Goal: Information Seeking & Learning: Learn about a topic

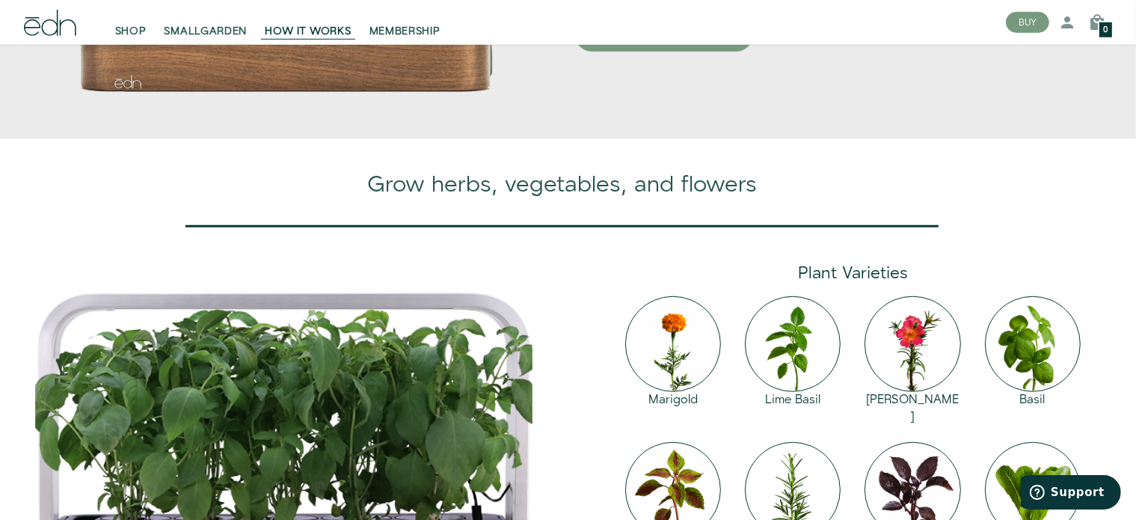
scroll to position [1645, 0]
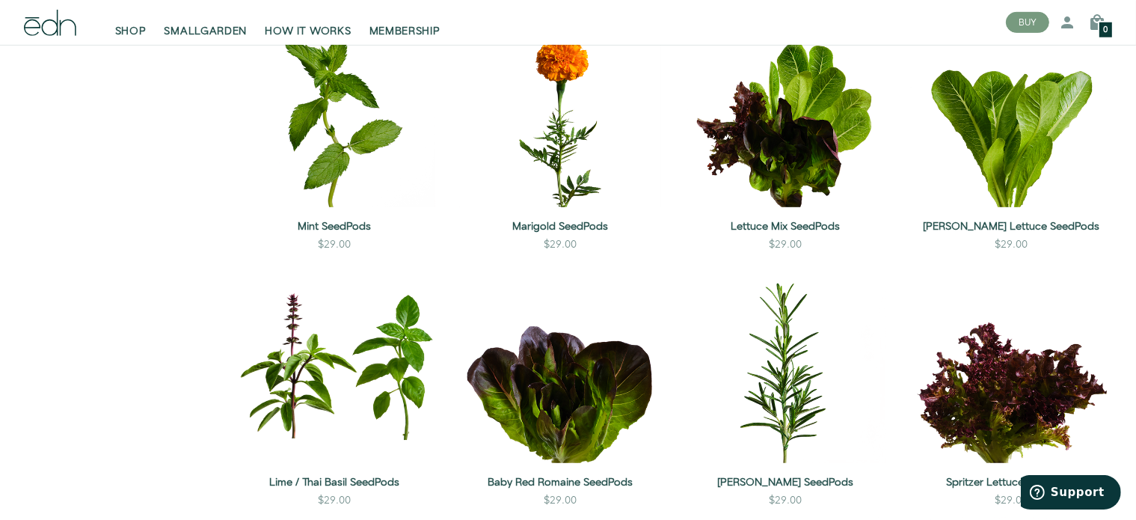
scroll to position [823, 0]
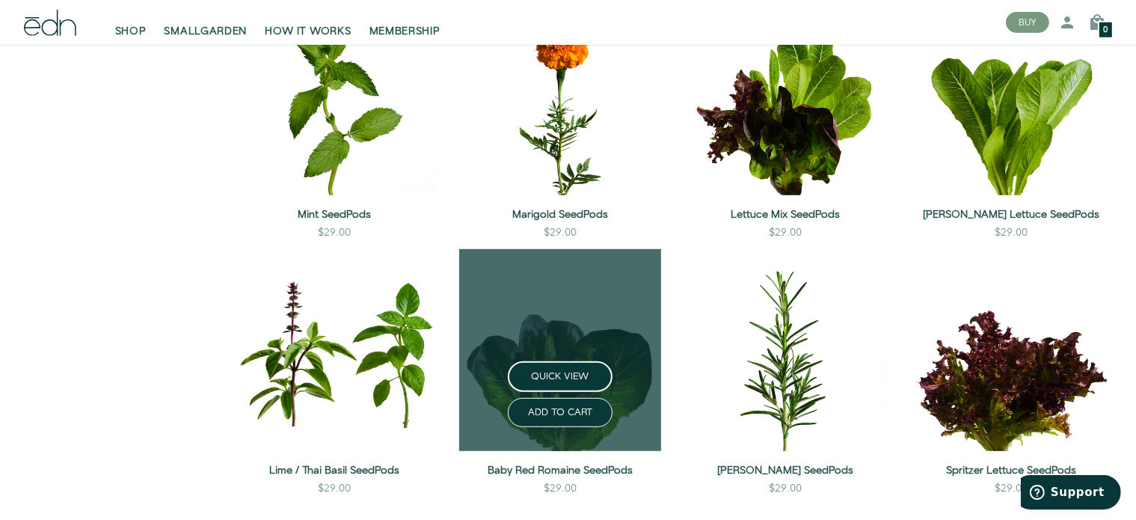
click at [619, 266] on link at bounding box center [560, 350] width 202 height 202
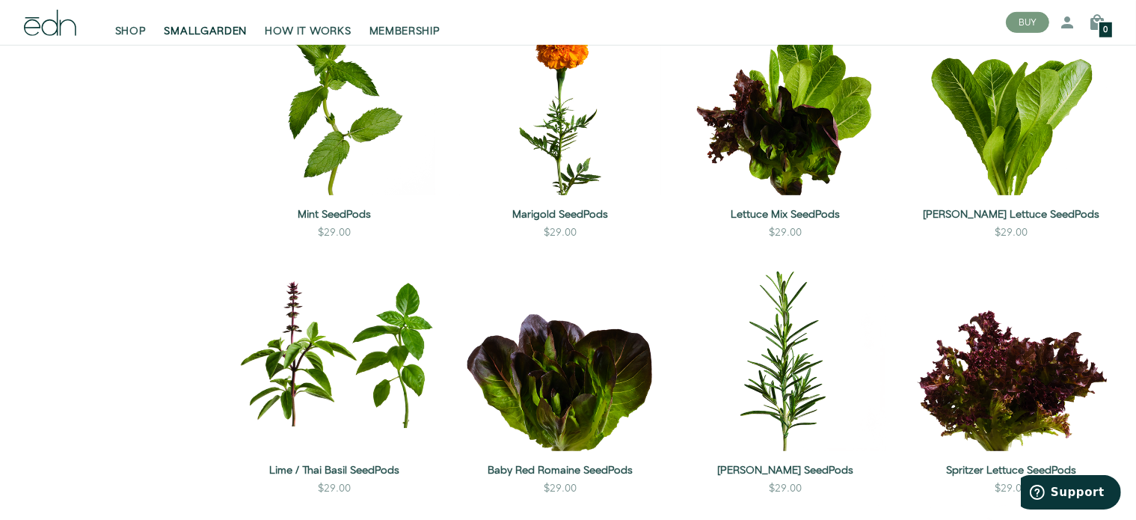
click at [182, 22] on link "SMALLGARDEN" at bounding box center [206, 22] width 101 height 33
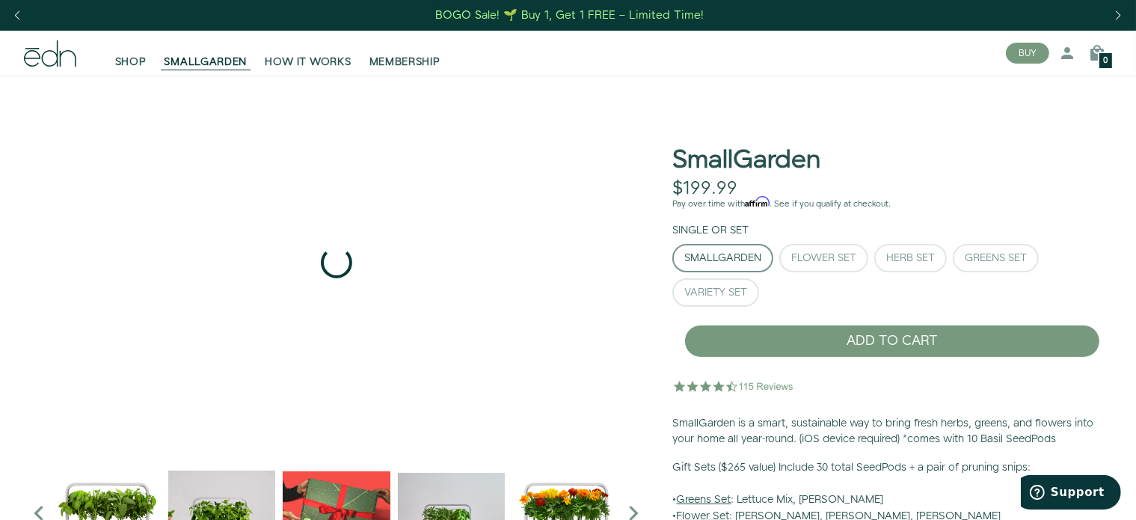
scroll to position [150, 0]
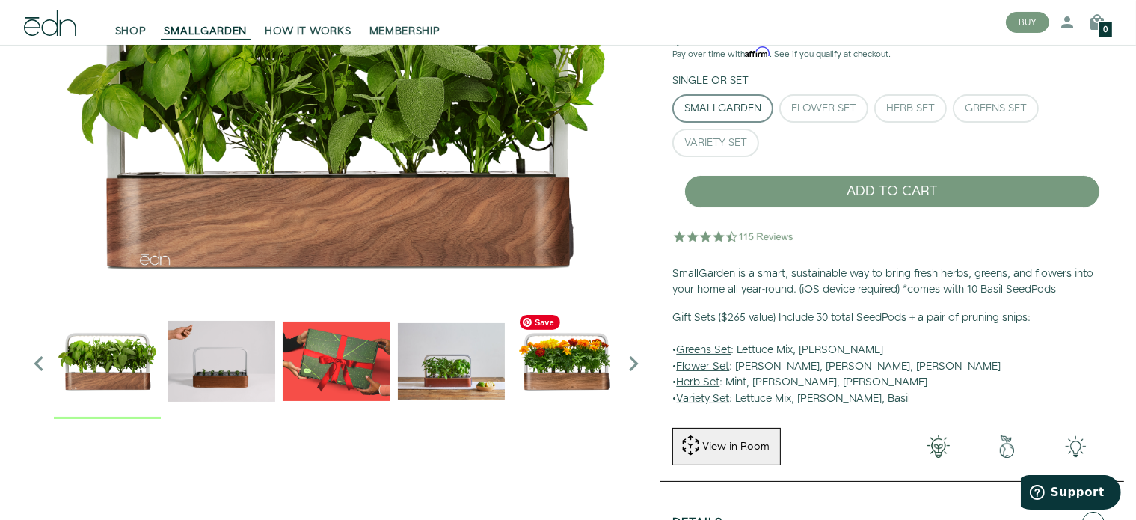
click at [547, 387] on img "5 / 6" at bounding box center [565, 360] width 107 height 107
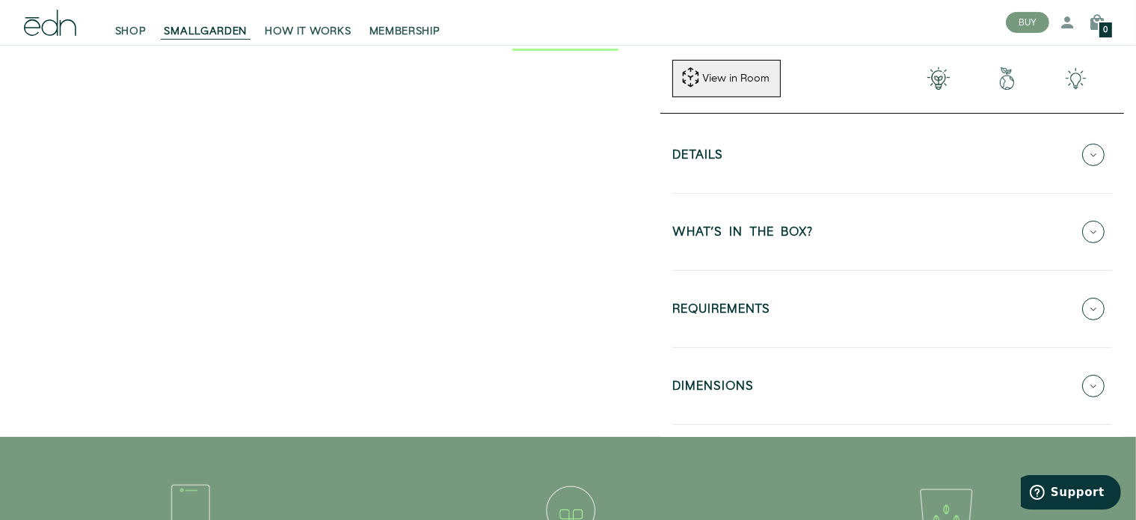
scroll to position [524, 0]
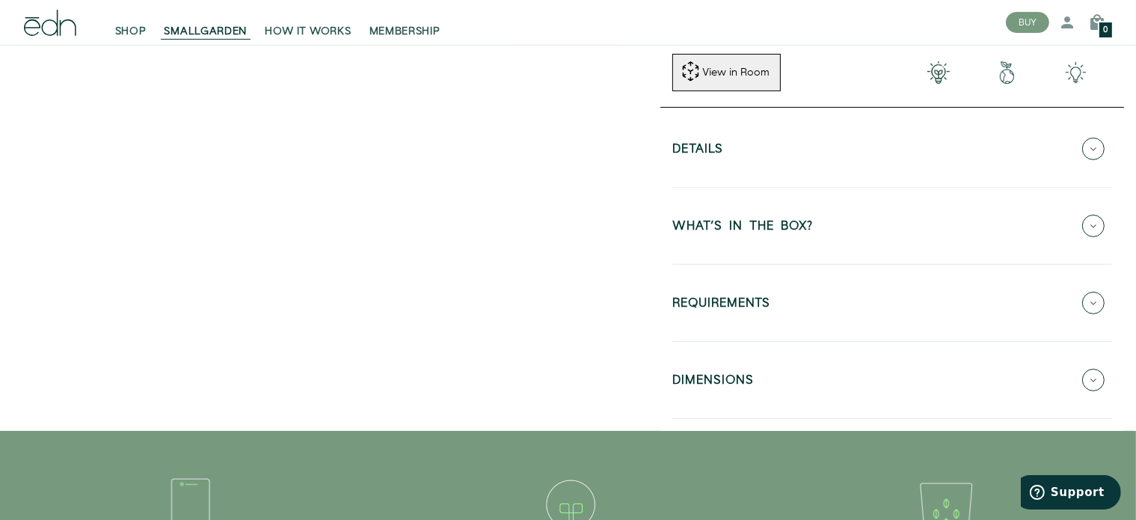
click at [705, 381] on h5 "DIMENSIONS" at bounding box center [713, 382] width 82 height 17
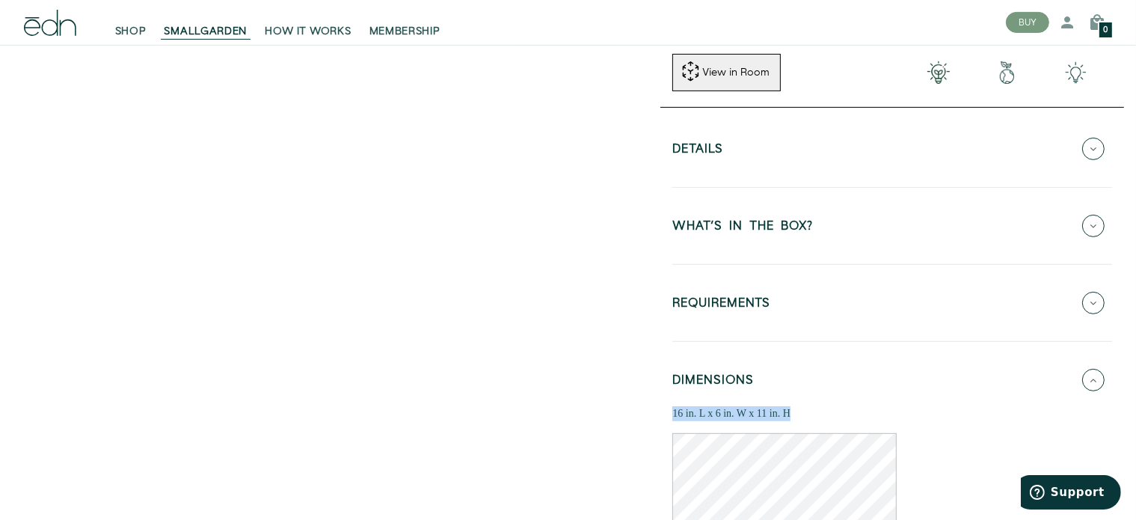
drag, startPoint x: 805, startPoint y: 412, endPoint x: 669, endPoint y: 408, distance: 135.4
click at [669, 408] on div "Details Sustainable materials: Built with real walnut wood and anodized aluminu…" at bounding box center [892, 339] width 464 height 462
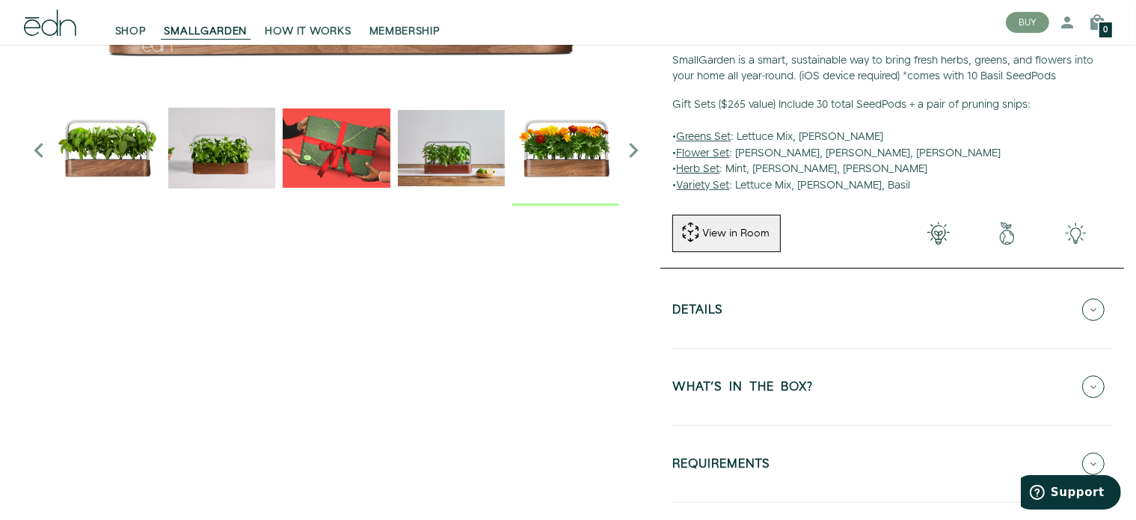
scroll to position [75, 0]
